Goal: Transaction & Acquisition: Purchase product/service

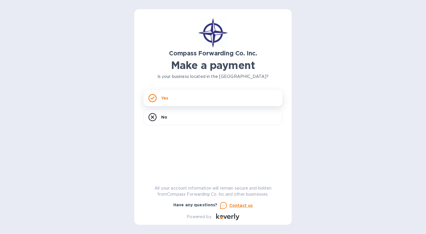
click at [161, 98] on div "Yes" at bounding box center [212, 98] width 139 height 16
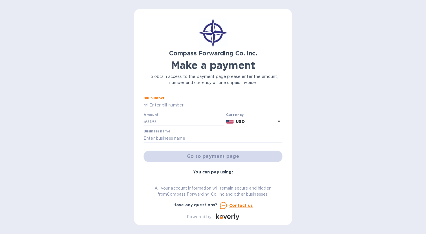
click at [175, 105] on input "text" at bounding box center [215, 105] width 134 height 9
click at [167, 101] on input "text" at bounding box center [215, 105] width 134 height 9
paste input "29760396221"
type input "29760396221"
type input "85"
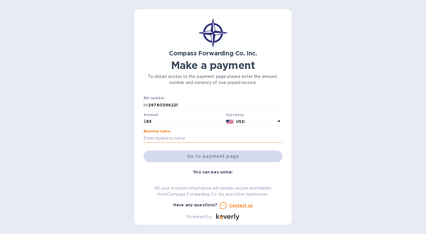
click at [167, 136] on input "text" at bounding box center [212, 138] width 139 height 9
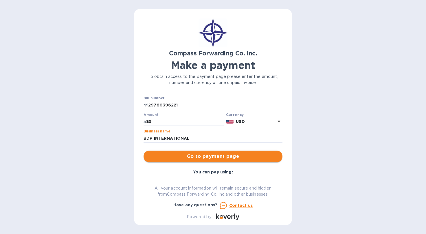
type input "BDP INTERNATIONAL"
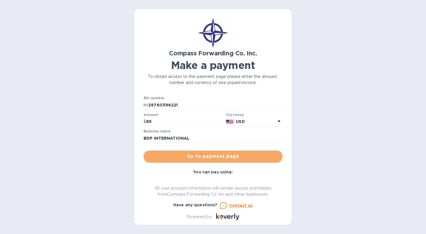
click at [228, 156] on span "Go to payment page" at bounding box center [213, 156] width 130 height 7
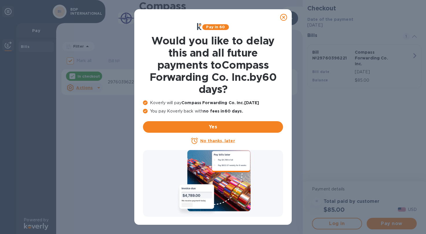
click at [219, 142] on u "No thanks, later" at bounding box center [217, 141] width 34 height 5
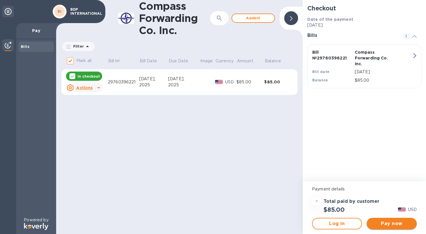
click at [393, 226] on span "Pay now" at bounding box center [391, 224] width 41 height 7
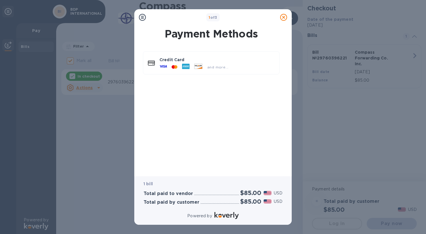
click at [283, 17] on icon at bounding box center [283, 17] width 7 height 7
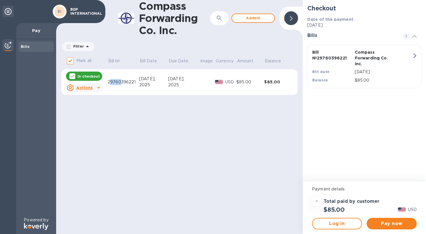
drag, startPoint x: 109, startPoint y: 82, endPoint x: 121, endPoint y: 82, distance: 11.9
click at [121, 82] on div "29760396221" at bounding box center [124, 82] width 32 height 6
drag, startPoint x: 121, startPoint y: 82, endPoint x: 134, endPoint y: 84, distance: 13.2
click at [134, 84] on div "29760396221" at bounding box center [124, 82] width 32 height 6
drag, startPoint x: 134, startPoint y: 84, endPoint x: 121, endPoint y: 87, distance: 12.8
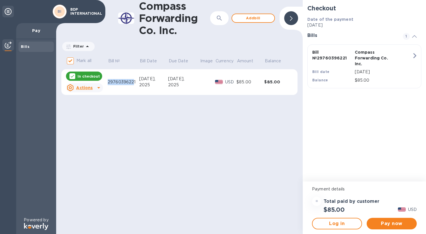
click at [121, 87] on td "29760396221" at bounding box center [124, 82] width 32 height 26
click at [108, 83] on div "29760396221" at bounding box center [124, 82] width 32 height 6
drag, startPoint x: 107, startPoint y: 82, endPoint x: 135, endPoint y: 83, distance: 27.8
click at [135, 83] on tr "In checkout Actions 29760396221 Aug 13, 2025 Aug 13, 2025 USD $85.00 $85.00" at bounding box center [179, 82] width 236 height 26
copy div "29760396221"
